Goal: Navigation & Orientation: Find specific page/section

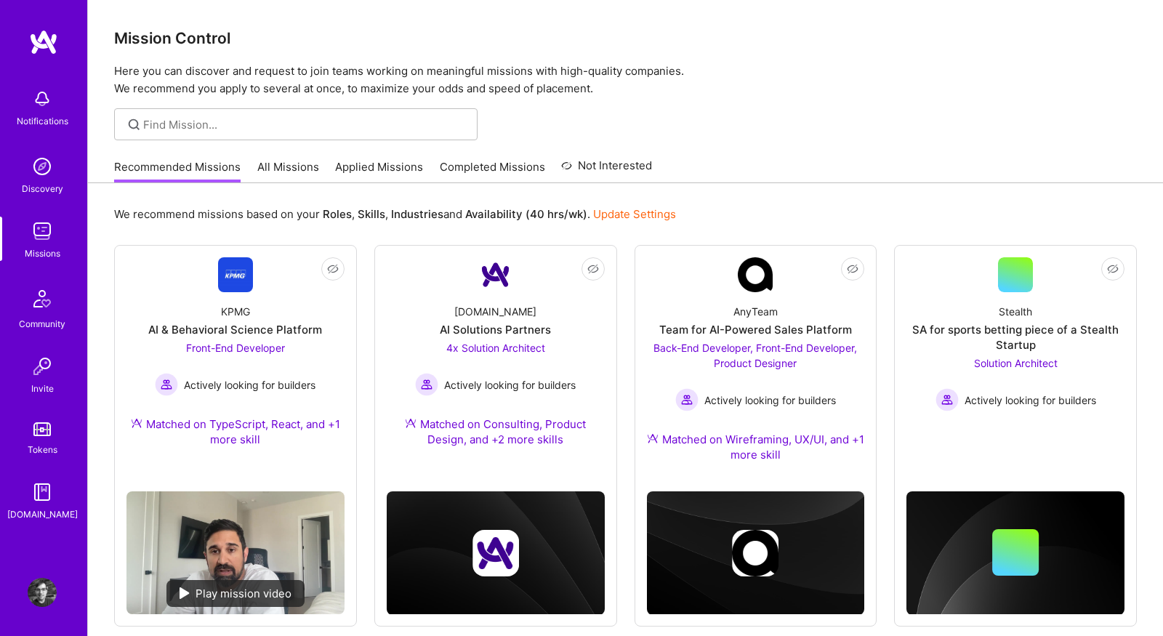
click at [302, 178] on link "All Missions" at bounding box center [288, 171] width 62 height 24
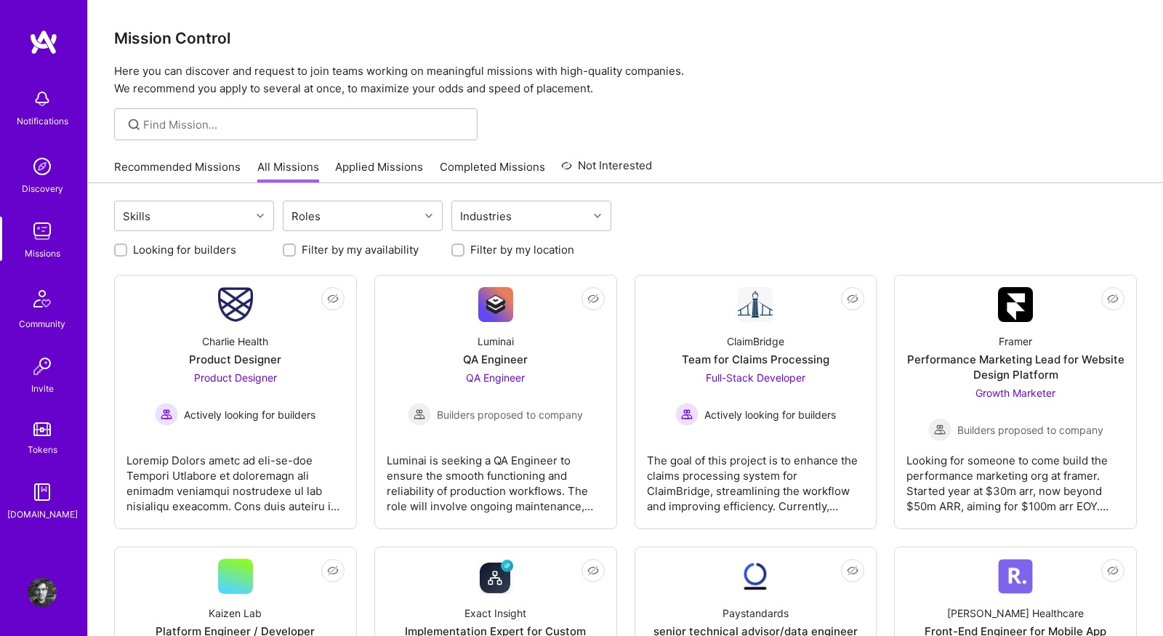
click at [132, 166] on link "Recommended Missions" at bounding box center [177, 171] width 127 height 24
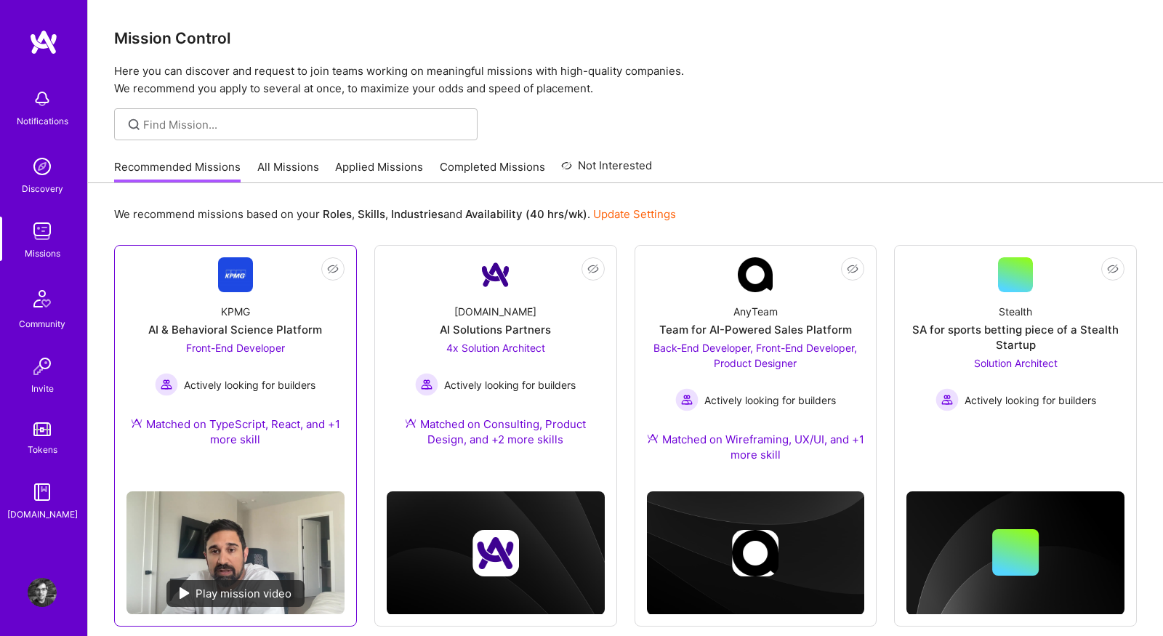
click at [322, 328] on div "KPMG AI & Behavioral Science Platform Front-End Developer Actively looking for …" at bounding box center [236, 378] width 218 height 172
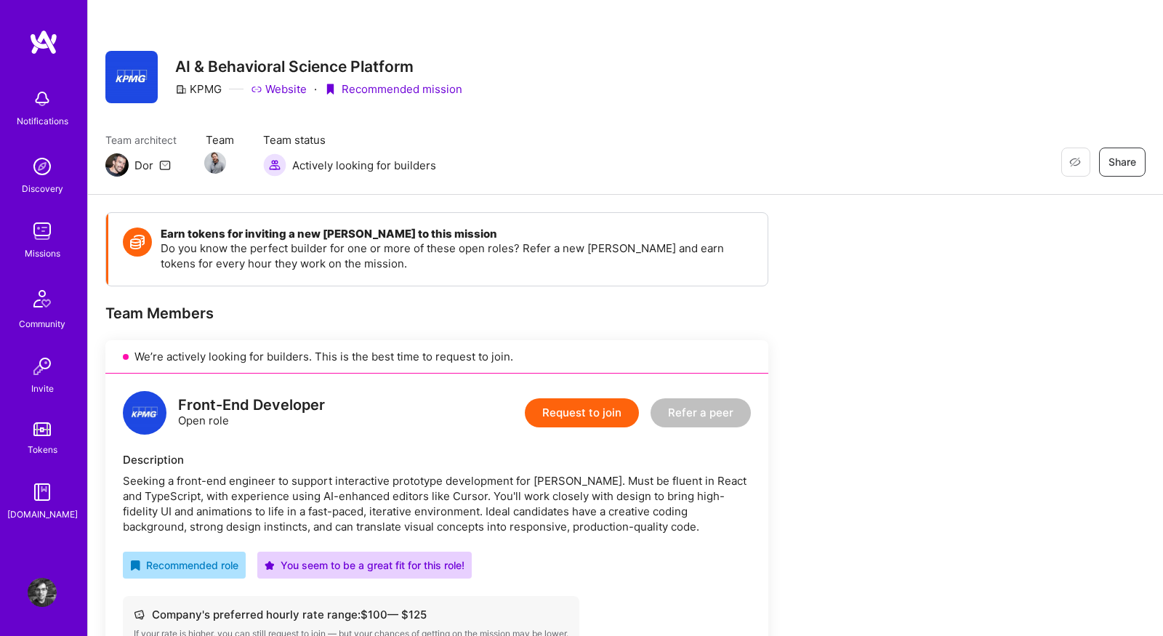
click at [40, 230] on img at bounding box center [42, 231] width 29 height 29
